Goal: Check status: Check status

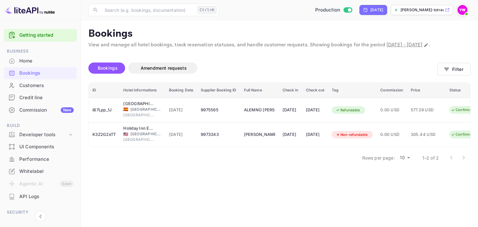
click at [96, 49] on p "View and manage all hotel bookings, track reservation statuses, and handle cust…" at bounding box center [279, 44] width 382 height 7
click at [424, 47] on icon "Change date range" at bounding box center [426, 45] width 4 height 4
select select "9"
select select "2025"
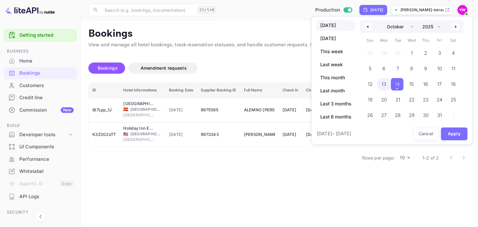
click at [381, 81] on span "13" at bounding box center [384, 84] width 14 height 12
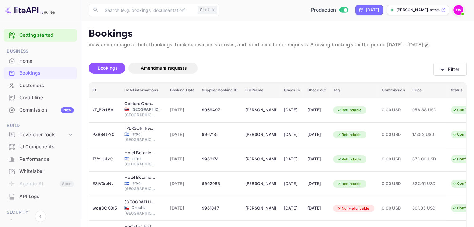
click at [101, 49] on p "View and manage all hotel bookings, track reservation statuses, and handle cust…" at bounding box center [277, 44] width 378 height 7
click at [424, 48] on icon "Change date range" at bounding box center [426, 45] width 5 height 5
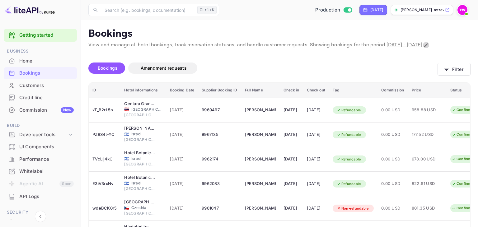
select select "9"
select select "2025"
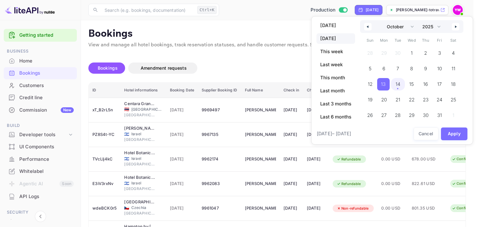
click at [397, 81] on span "14" at bounding box center [398, 84] width 5 height 11
